Goal: Transaction & Acquisition: Purchase product/service

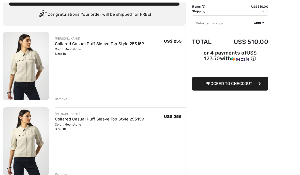
scroll to position [35, 0]
click at [63, 175] on div "Remove" at bounding box center [61, 174] width 12 height 5
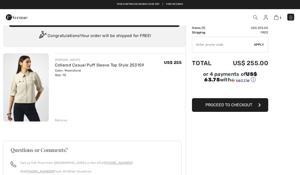
scroll to position [0, 0]
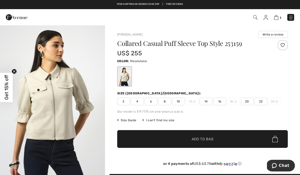
click at [179, 100] on span "10" at bounding box center [178, 102] width 13 height 8
click at [204, 139] on span "Add to Bag" at bounding box center [203, 139] width 22 height 5
click at [168, 100] on span "8" at bounding box center [164, 102] width 13 height 8
click at [208, 139] on span "Add to Bag" at bounding box center [203, 139] width 22 height 5
click at [277, 19] on img at bounding box center [275, 17] width 4 height 5
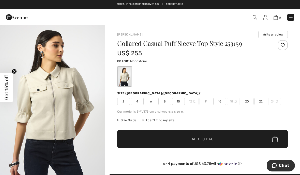
click at [7, 84] on span "Get 15% off" at bounding box center [7, 87] width 6 height 25
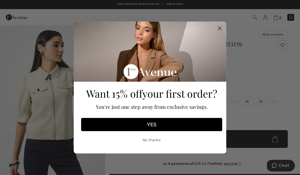
click at [163, 127] on button "YES" at bounding box center [151, 124] width 141 height 13
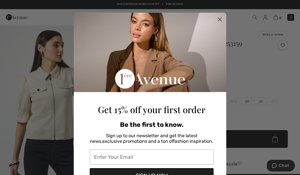
click at [150, 158] on input "Enter Your Email" at bounding box center [152, 157] width 124 height 15
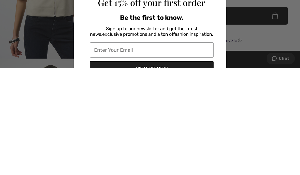
type input "bdkisiel@comcast.net"
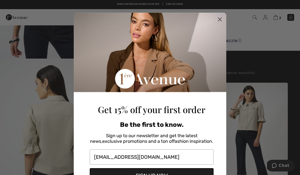
scroll to position [24, 0]
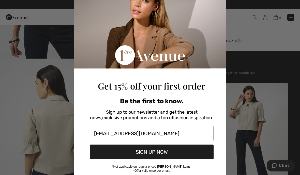
click at [166, 152] on button "SIGN UP NOW" at bounding box center [152, 152] width 124 height 15
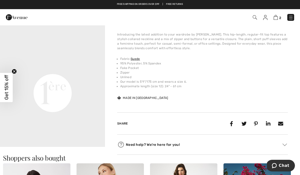
scroll to position [325, 0]
click at [35, 68] on video "Your browser does not support the video tag." at bounding box center [52, 41] width 105 height 53
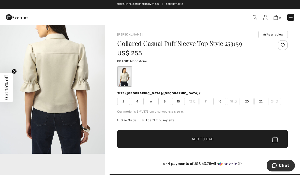
scroll to position [184, 0]
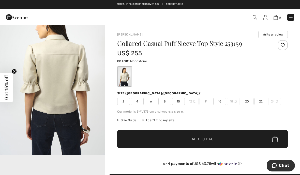
click at [277, 18] on img at bounding box center [275, 17] width 4 height 5
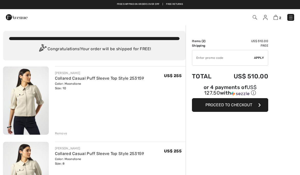
checkbox input "true"
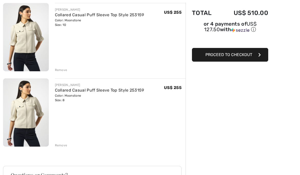
scroll to position [68, 0]
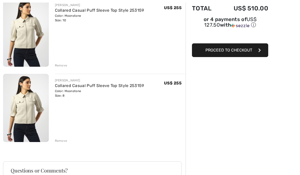
click at [60, 142] on div "Remove" at bounding box center [61, 141] width 12 height 5
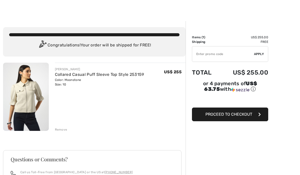
scroll to position [6, 0]
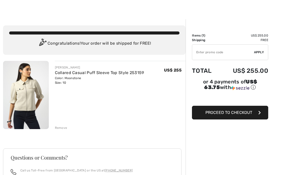
click at [229, 50] on input "TEXT" at bounding box center [223, 52] width 62 height 15
click at [259, 53] on span "Apply" at bounding box center [259, 52] width 10 height 5
type input "WELC0ME15"
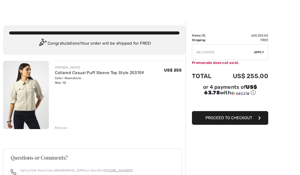
click at [258, 120] on icon "button" at bounding box center [259, 118] width 3 height 4
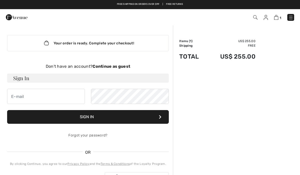
click at [116, 65] on strong "Continue as guest" at bounding box center [111, 66] width 38 height 5
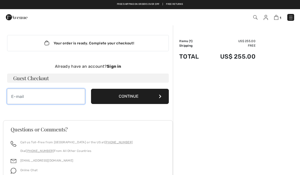
click at [61, 96] on input "email" at bounding box center [46, 96] width 78 height 15
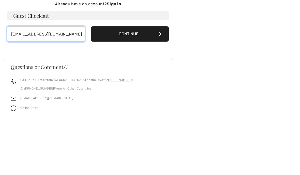
type input "bdkisiel@comcast.net"
click at [159, 95] on icon at bounding box center [160, 97] width 3 height 4
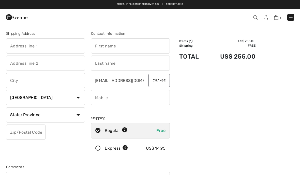
click at [63, 41] on input "text" at bounding box center [45, 45] width 79 height 15
type input "[STREET_ADDRESS][PERSON_NAME]"
type input "Stratham"
select select "0"
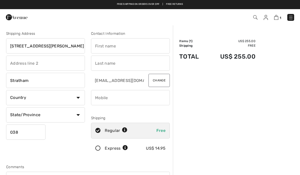
type input "03885"
type input "Donna"
type input "Kisiel"
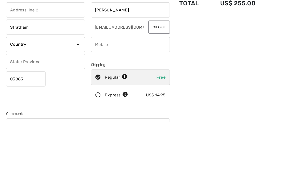
click at [135, 90] on input "phone" at bounding box center [130, 97] width 79 height 15
type input "6037707307"
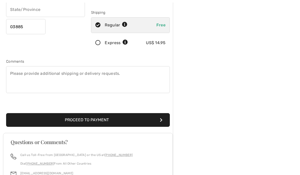
scroll to position [106, 0]
click at [160, 117] on button "Proceed to Payment" at bounding box center [88, 120] width 164 height 14
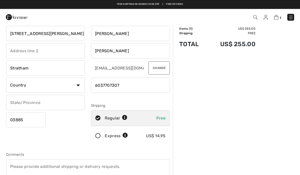
click at [80, 84] on select "Country Canada United States Afghanistan Aland Islands Albania Algeria American…" at bounding box center [45, 85] width 79 height 15
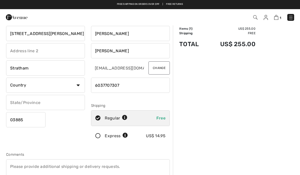
select select "US"
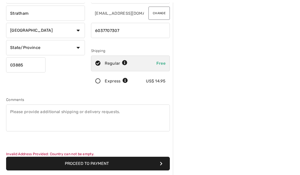
click at [100, 163] on button "Proceed to Payment" at bounding box center [88, 164] width 164 height 14
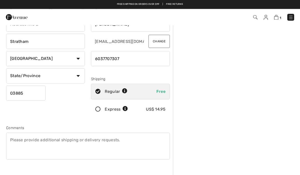
click at [78, 75] on select "State/Province Alabama Alaska American Samoa Arizona Arkansas California Colora…" at bounding box center [45, 76] width 79 height 15
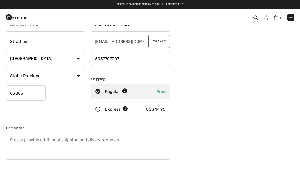
select select "NH"
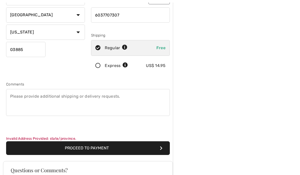
click at [159, 147] on button "Proceed to Payment" at bounding box center [88, 149] width 164 height 14
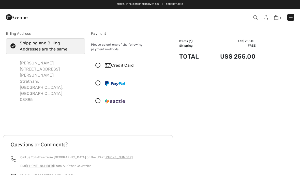
click at [100, 63] on icon at bounding box center [97, 65] width 13 height 5
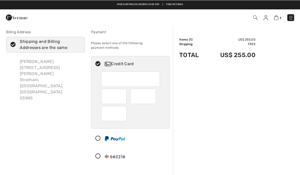
scroll to position [2, 0]
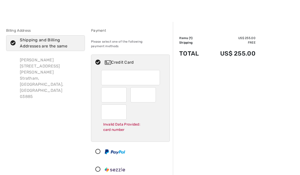
scroll to position [16, 0]
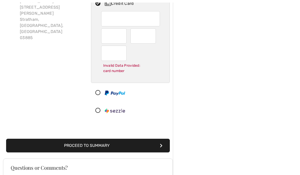
scroll to position [65, 0]
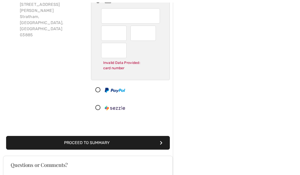
click at [153, 137] on button "Proceed to Summary" at bounding box center [88, 143] width 164 height 14
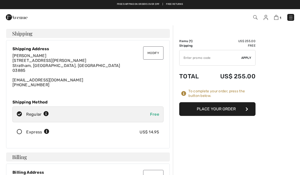
click at [242, 107] on button "Place Your Order" at bounding box center [217, 109] width 76 height 14
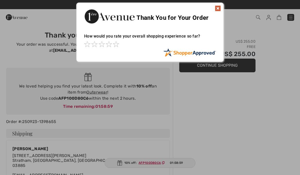
click at [219, 10] on img at bounding box center [218, 8] width 6 height 6
